Goal: Check status: Check status

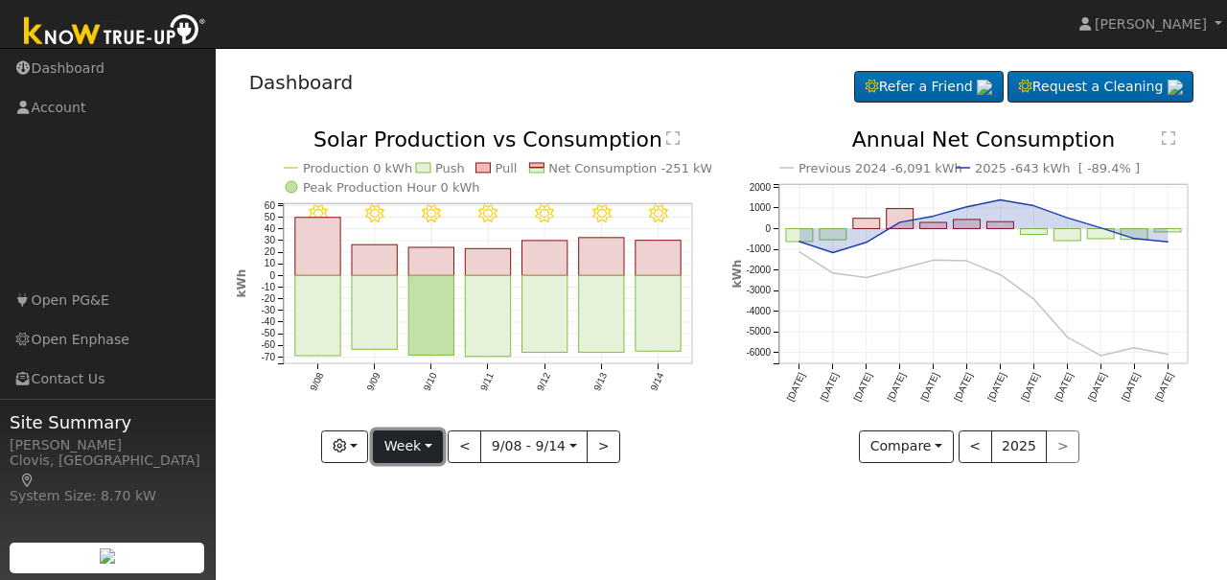
click at [429, 446] on button "Week" at bounding box center [408, 446] width 70 height 33
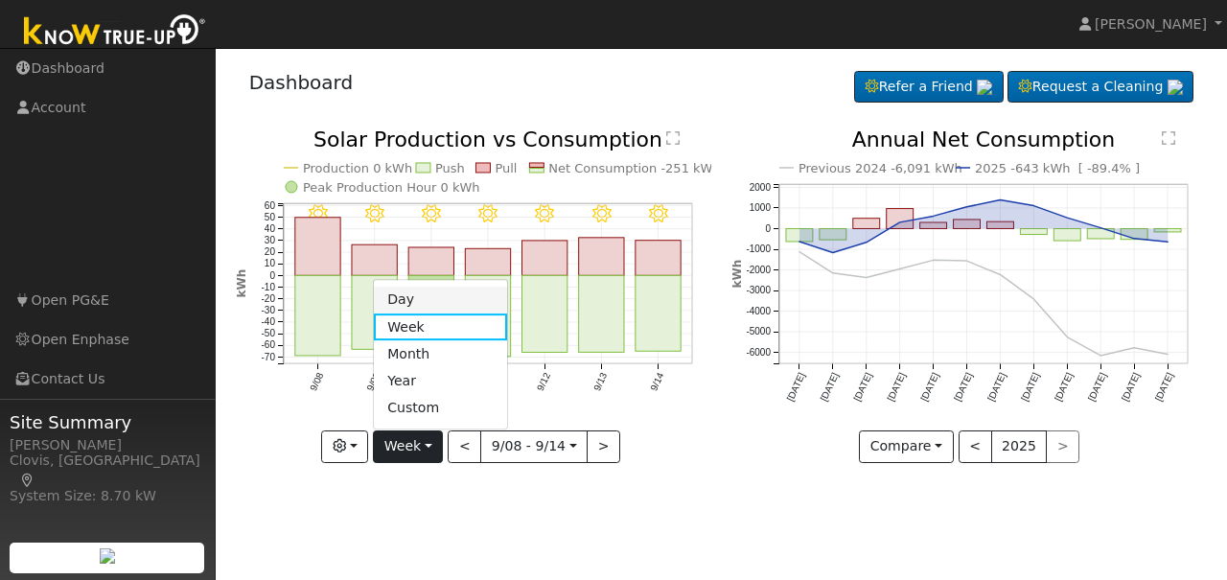
click at [424, 306] on link "Day" at bounding box center [440, 300] width 133 height 27
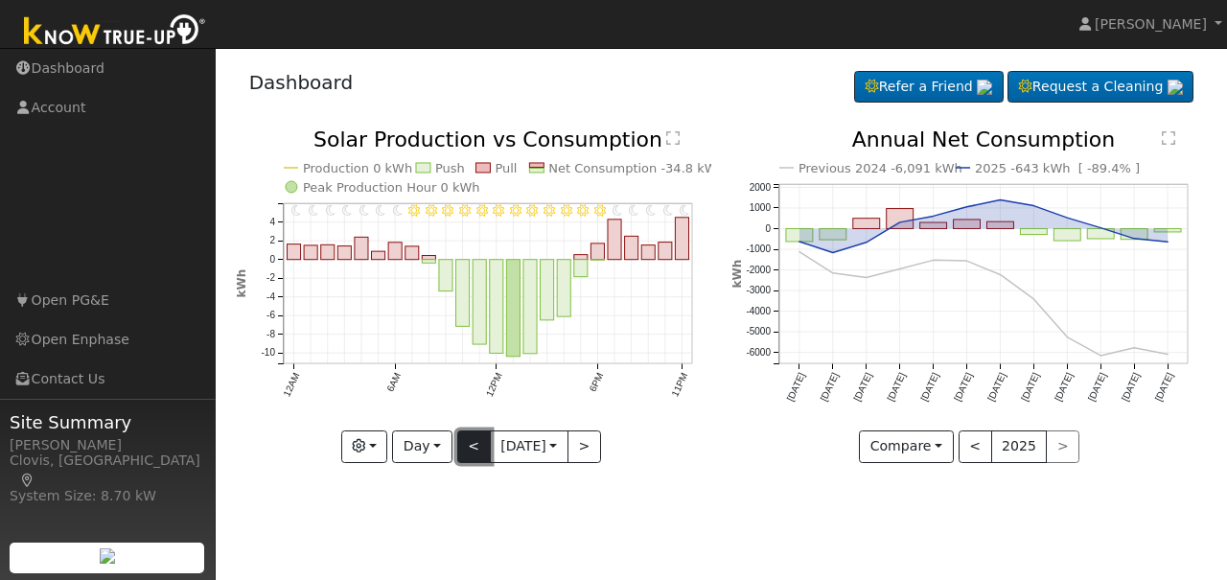
click at [472, 447] on button "<" at bounding box center [474, 446] width 34 height 33
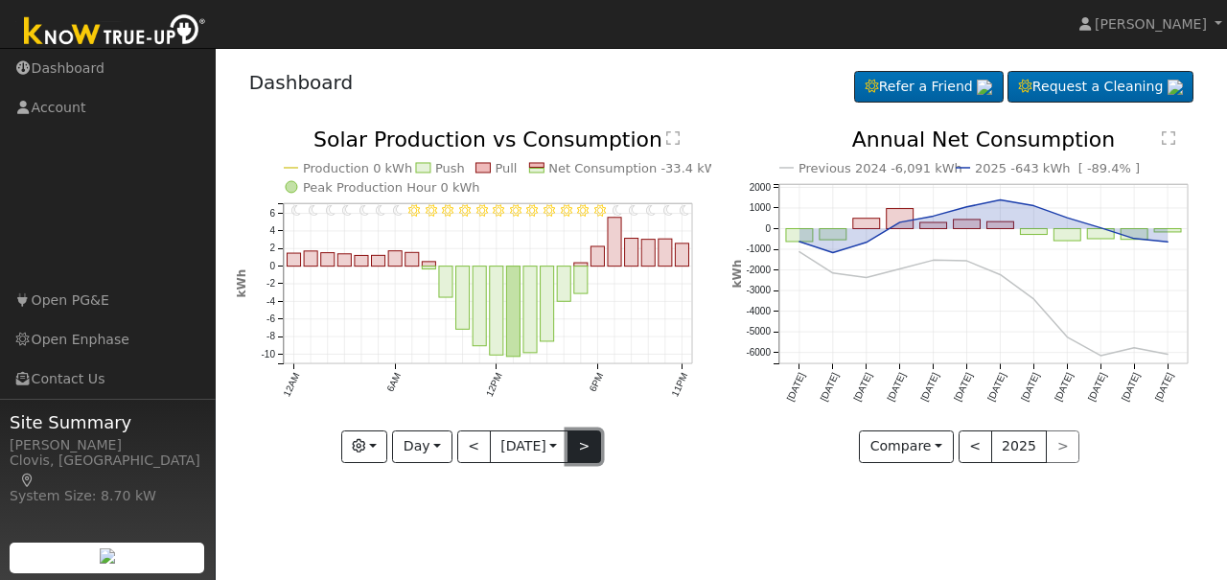
click at [580, 444] on button ">" at bounding box center [584, 446] width 34 height 33
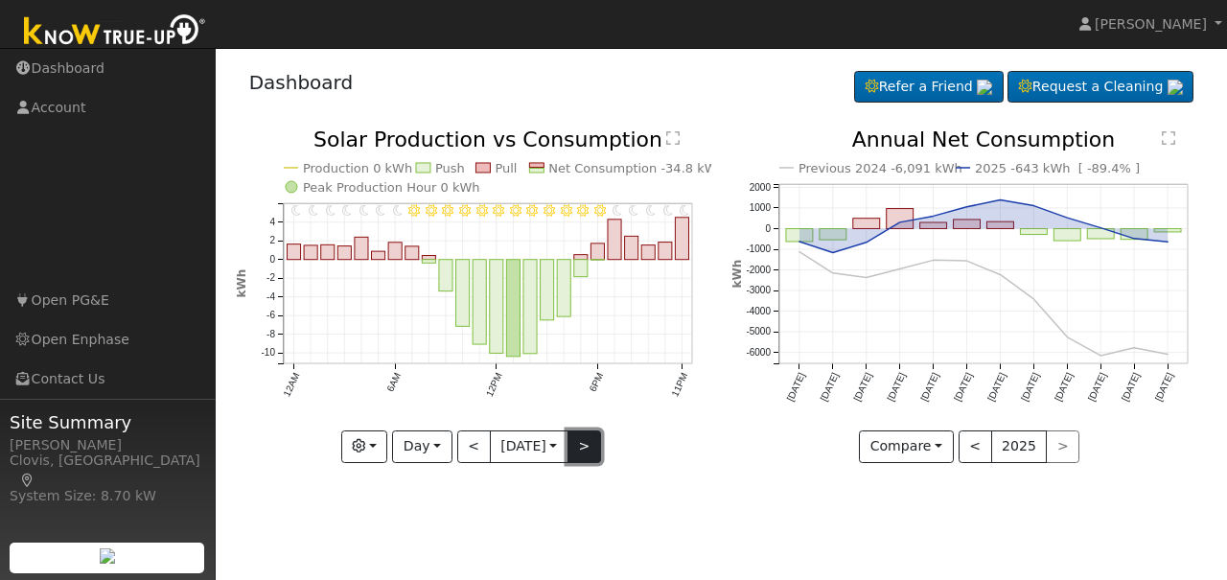
click at [580, 444] on button ">" at bounding box center [584, 446] width 34 height 33
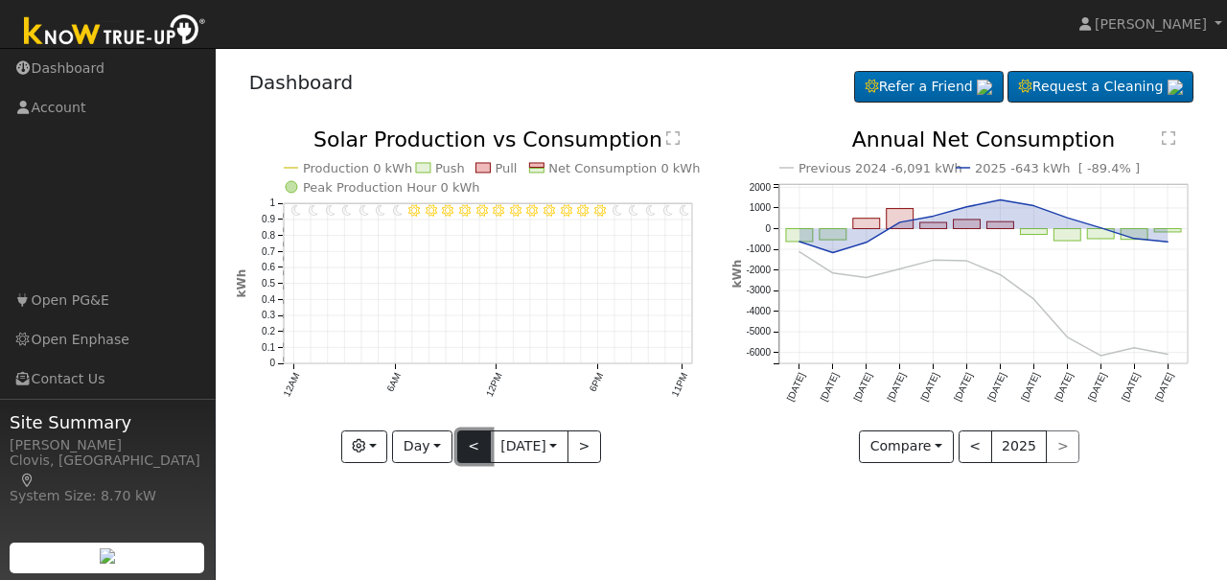
click at [470, 451] on button "<" at bounding box center [474, 446] width 34 height 33
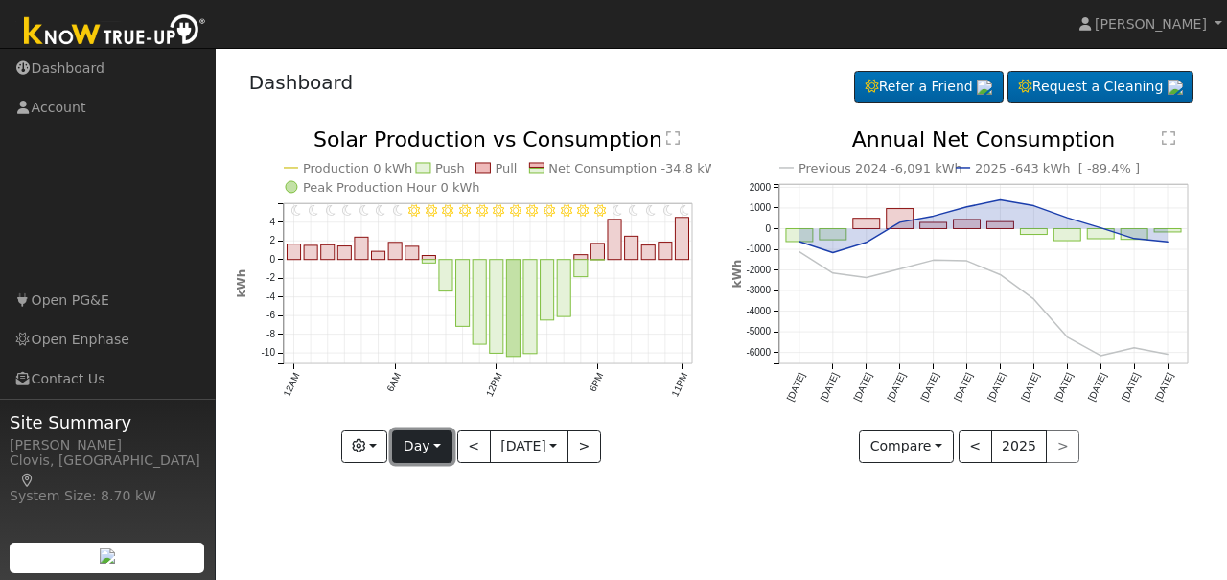
click at [441, 451] on button "Day" at bounding box center [421, 446] width 59 height 33
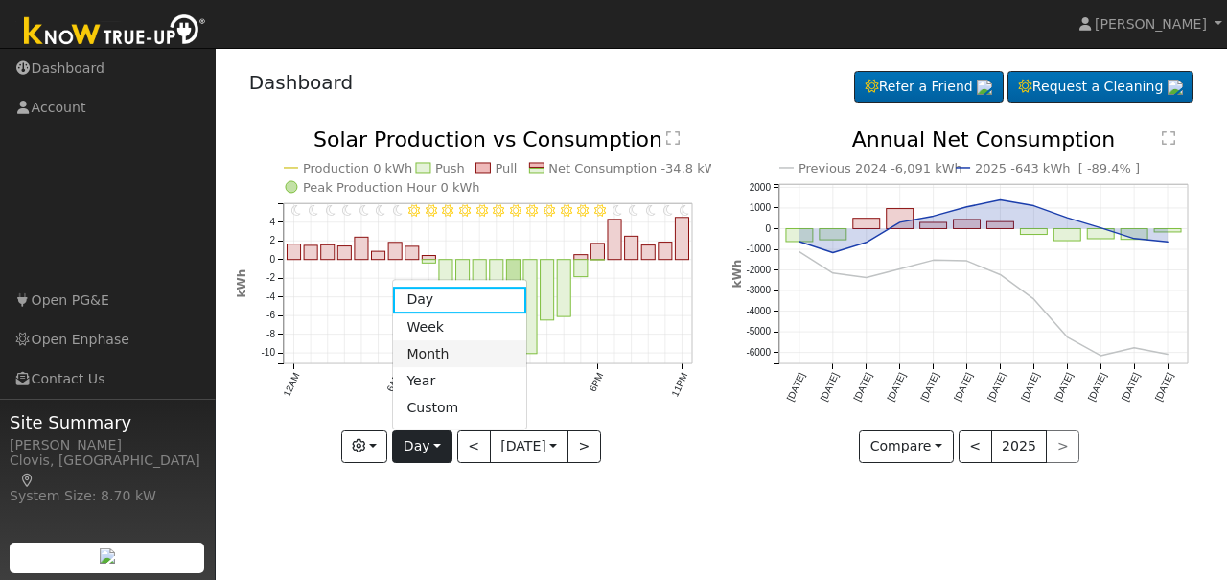
click at [439, 353] on link "Month" at bounding box center [459, 353] width 133 height 27
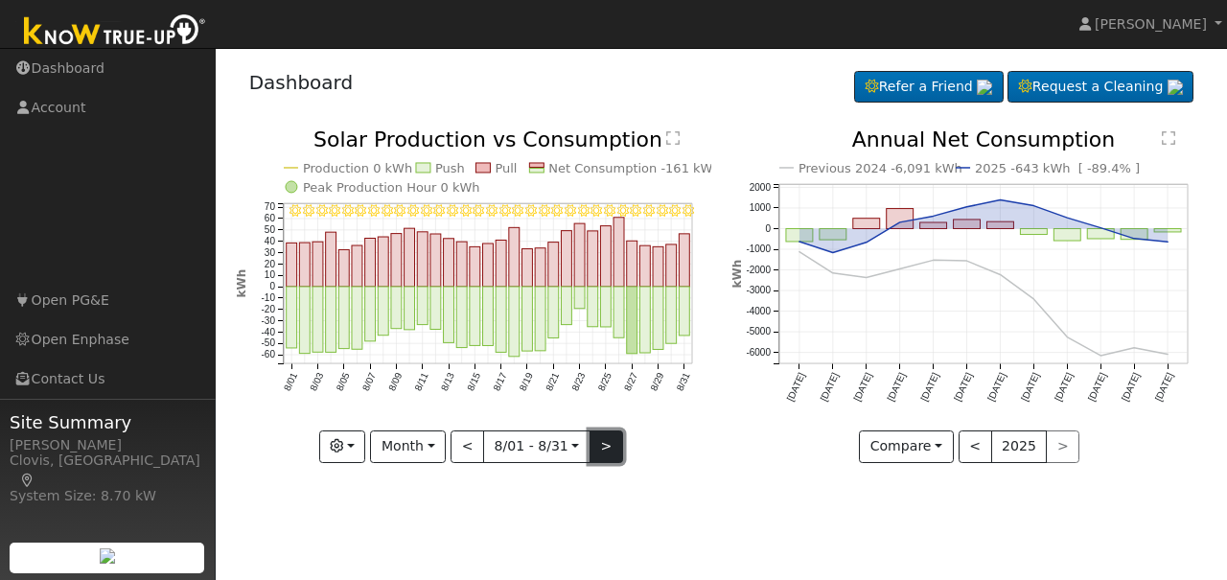
click at [602, 446] on button ">" at bounding box center [607, 446] width 34 height 33
type input "[DATE]"
